Goal: Check status: Check status

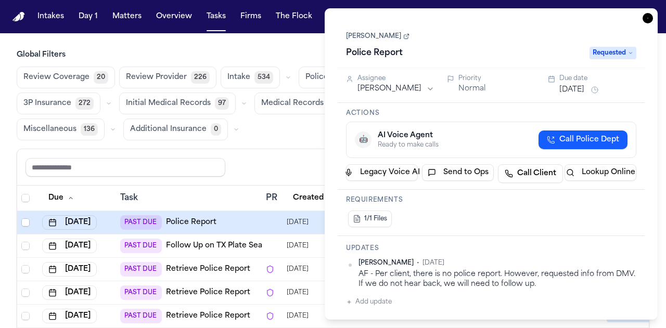
scroll to position [0, 33]
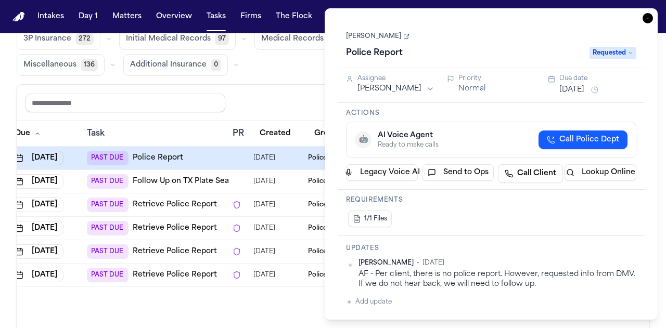
click at [647, 18] on icon "button" at bounding box center [648, 18] width 10 height 10
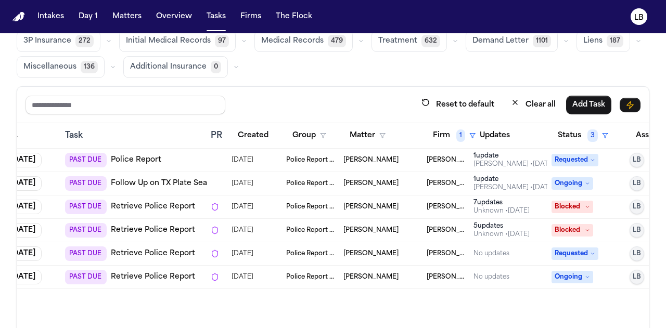
scroll to position [62, 0]
click at [384, 250] on span "[PERSON_NAME]" at bounding box center [371, 254] width 55 height 8
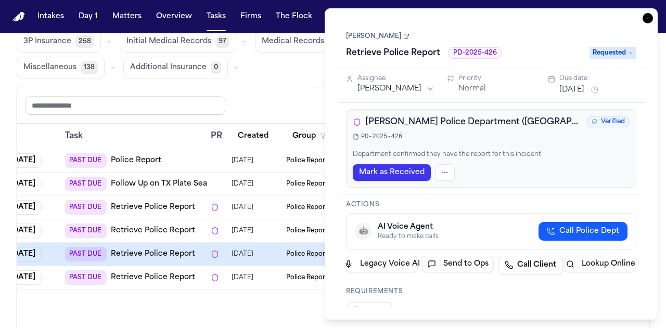
click at [450, 120] on span "[PERSON_NAME] Police Department ([GEOGRAPHIC_DATA])" at bounding box center [474, 122] width 218 height 12
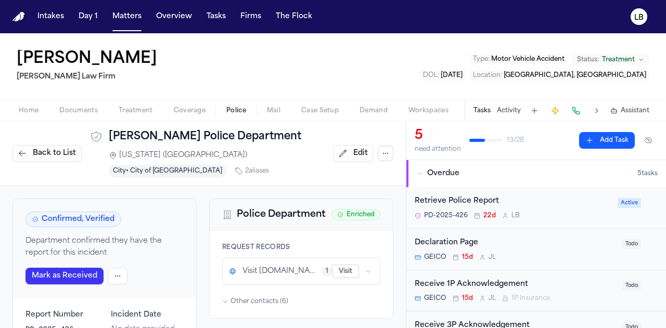
click at [516, 105] on div "Tasks Activity Assistant" at bounding box center [561, 110] width 194 height 20
click at [514, 108] on button "Activity" at bounding box center [509, 111] width 24 height 8
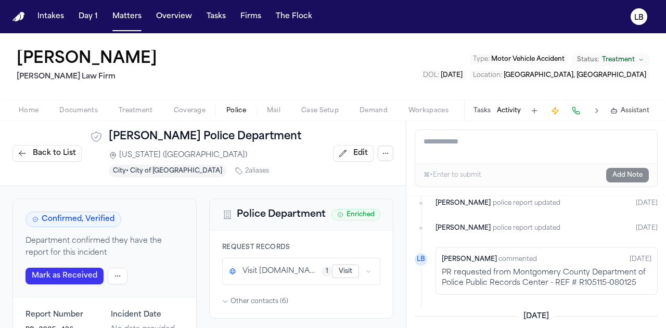
scroll to position [1113, 0]
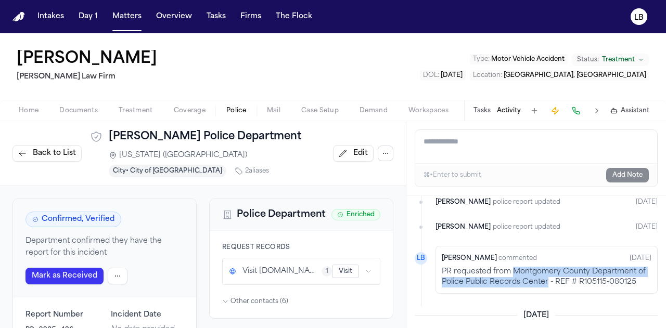
drag, startPoint x: 514, startPoint y: 246, endPoint x: 547, endPoint y: 258, distance: 34.2
click at [547, 267] on p "PR requested from Montgomery County Department of Police Public Records Center …" at bounding box center [547, 277] width 210 height 21
copy p "Montgomery County Department of Police Public Records Center"
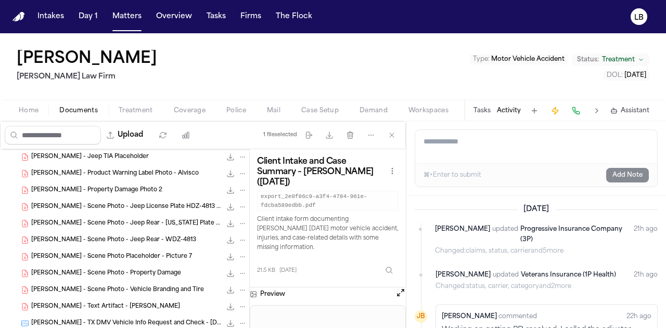
scroll to position [233, 0]
